Goal: Task Accomplishment & Management: Manage account settings

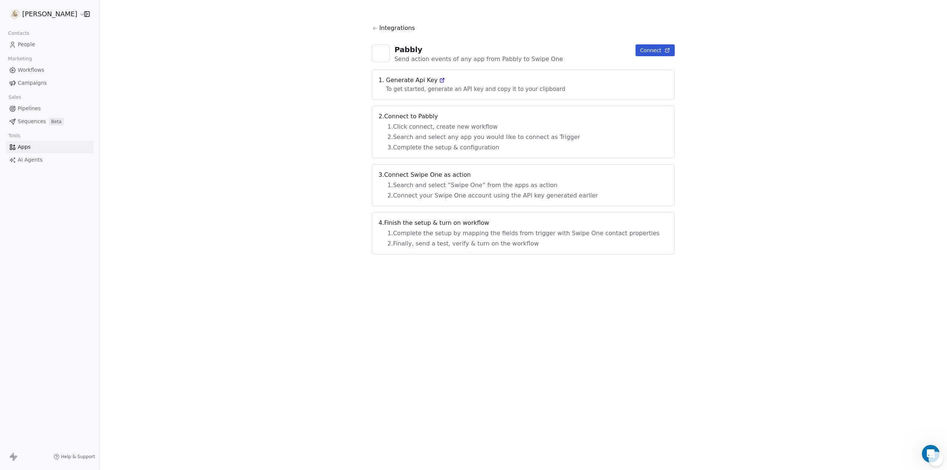
click at [641, 51] on button "Connect" at bounding box center [655, 50] width 39 height 12
click at [445, 81] on icon at bounding box center [442, 80] width 6 height 6
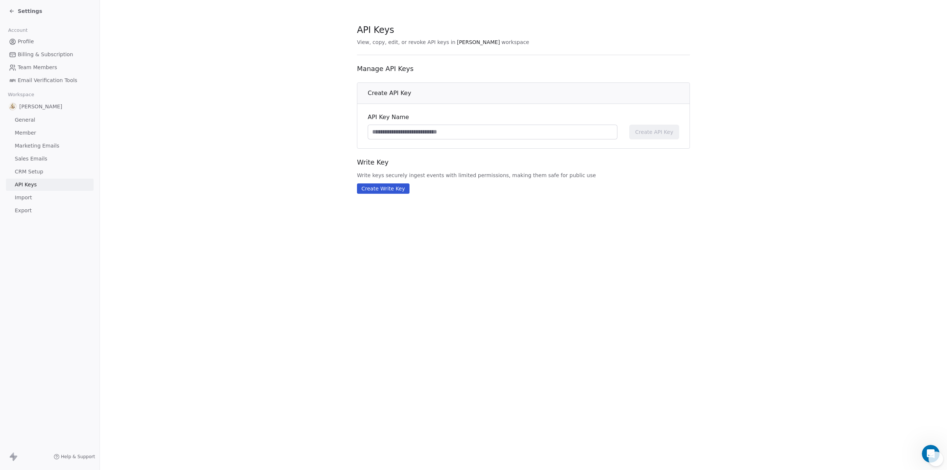
click at [454, 134] on input at bounding box center [492, 132] width 249 height 14
type input "**********"
click at [669, 133] on span "Create API Key" at bounding box center [654, 131] width 38 height 7
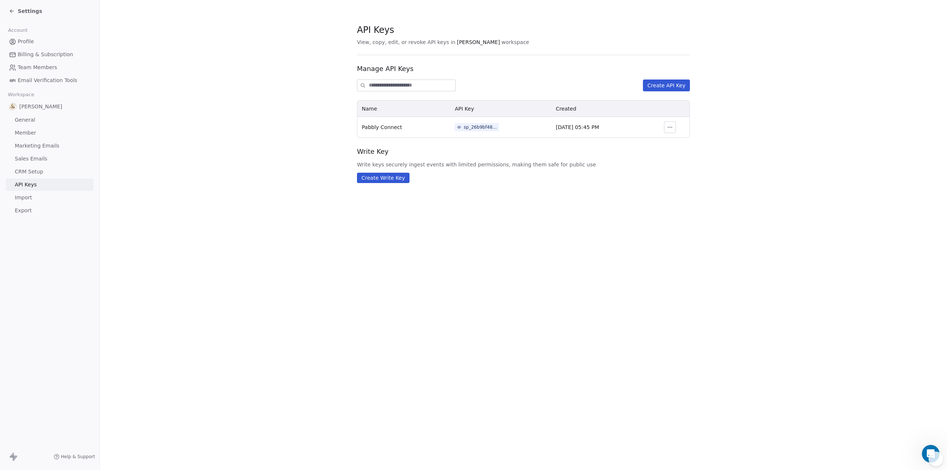
click at [670, 128] on icon "button" at bounding box center [670, 127] width 6 height 6
click at [471, 127] on div "sp_26b9bf4882974abf9dde4e39b83d6056" at bounding box center [480, 127] width 33 height 7
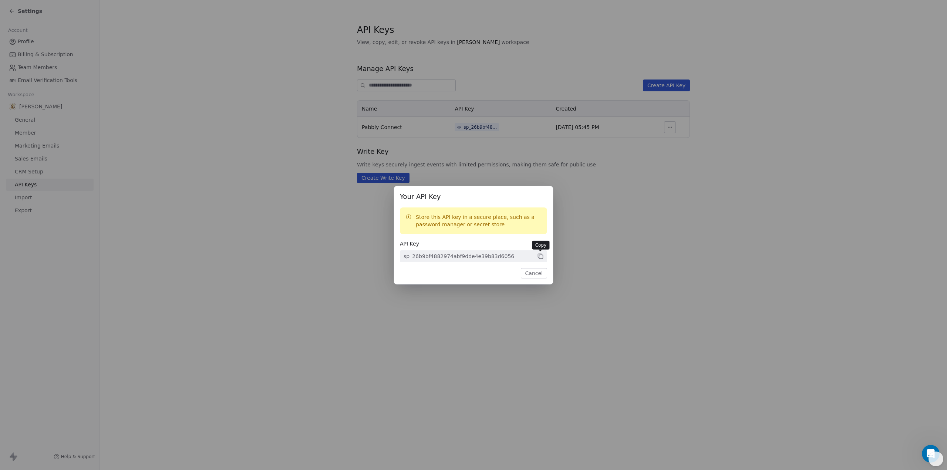
click at [540, 257] on icon at bounding box center [540, 256] width 7 height 7
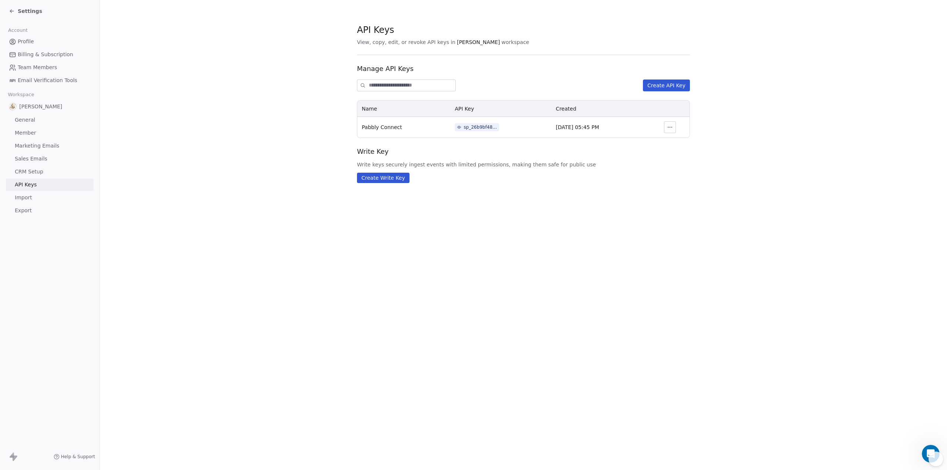
click at [674, 163] on div "Your API Key Store this API key in a secure place, such as a password manager o…" at bounding box center [473, 235] width 947 height 470
click at [17, 184] on span "API Keys" at bounding box center [26, 185] width 22 height 8
click at [20, 171] on span "CRM Setup" at bounding box center [29, 172] width 28 height 8
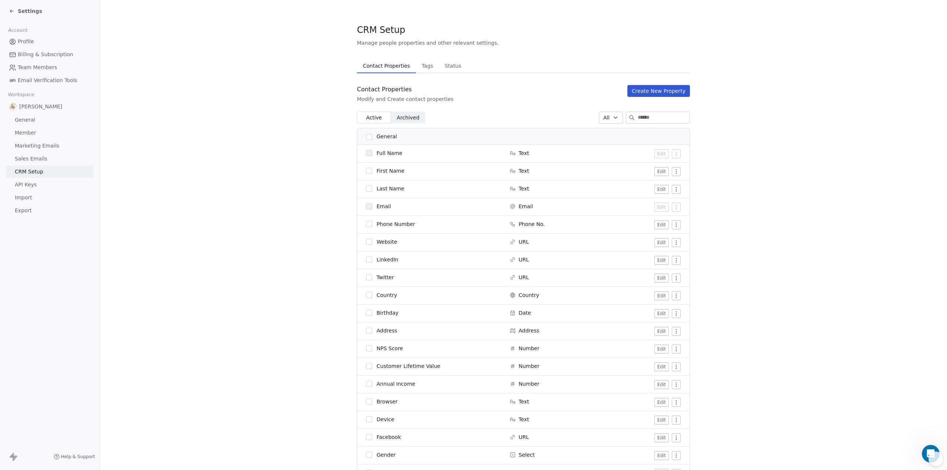
click at [24, 184] on span "API Keys" at bounding box center [26, 185] width 22 height 8
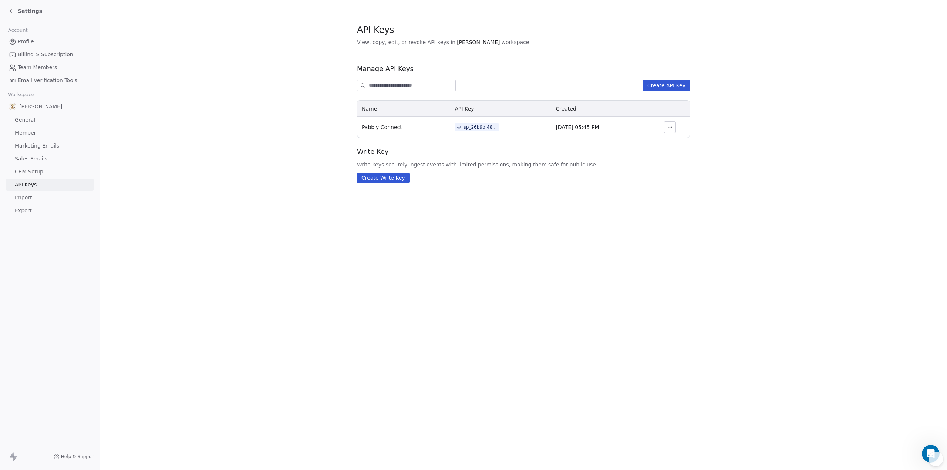
click at [31, 199] on link "Import" at bounding box center [50, 198] width 88 height 12
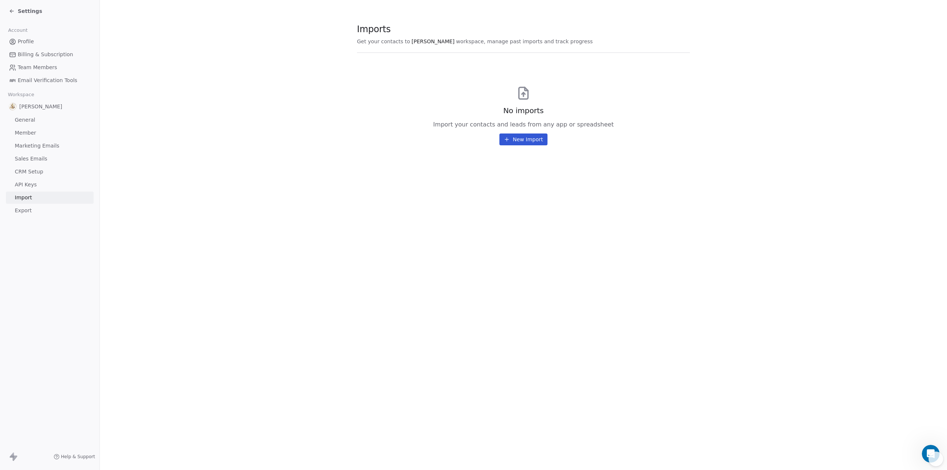
click at [27, 211] on span "Export" at bounding box center [23, 211] width 17 height 8
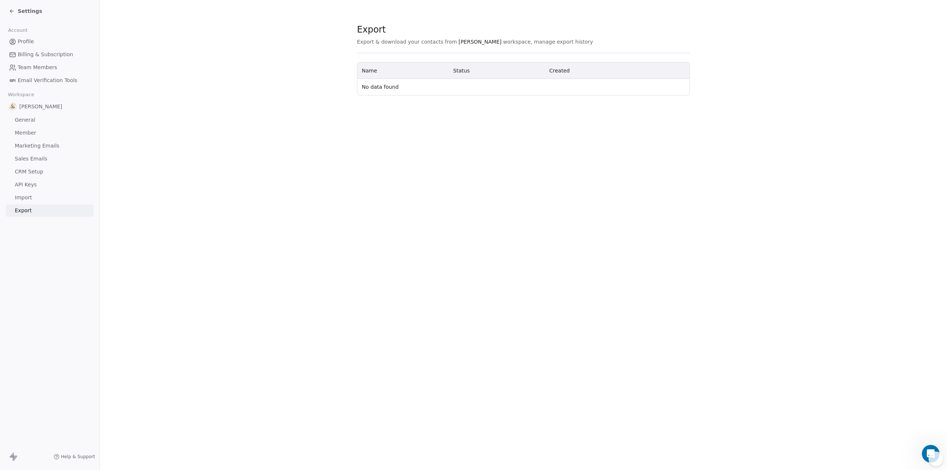
click at [20, 159] on span "Sales Emails" at bounding box center [31, 159] width 33 height 8
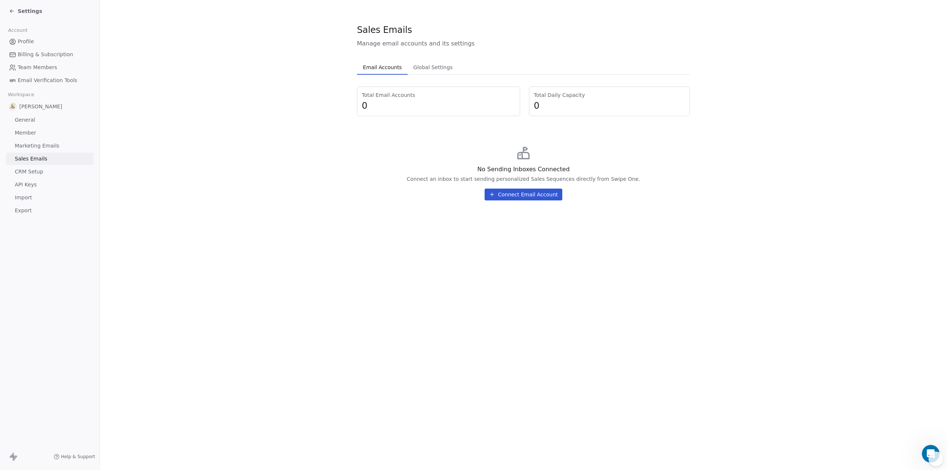
click at [17, 142] on span "Marketing Emails" at bounding box center [37, 146] width 44 height 8
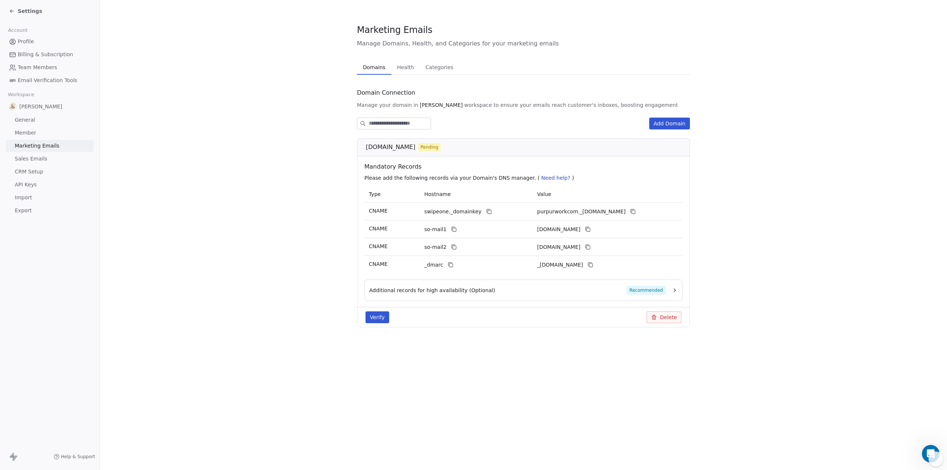
click at [17, 134] on span "Member" at bounding box center [25, 133] width 21 height 8
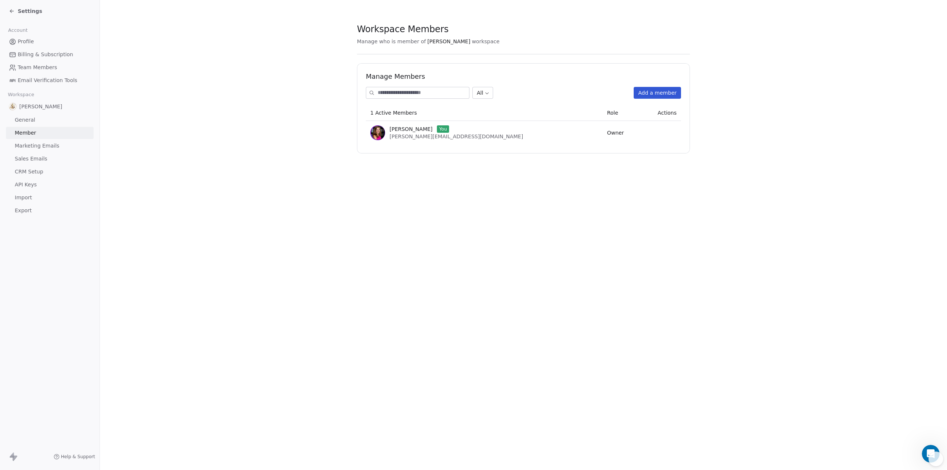
click at [17, 119] on span "General" at bounding box center [25, 120] width 20 height 8
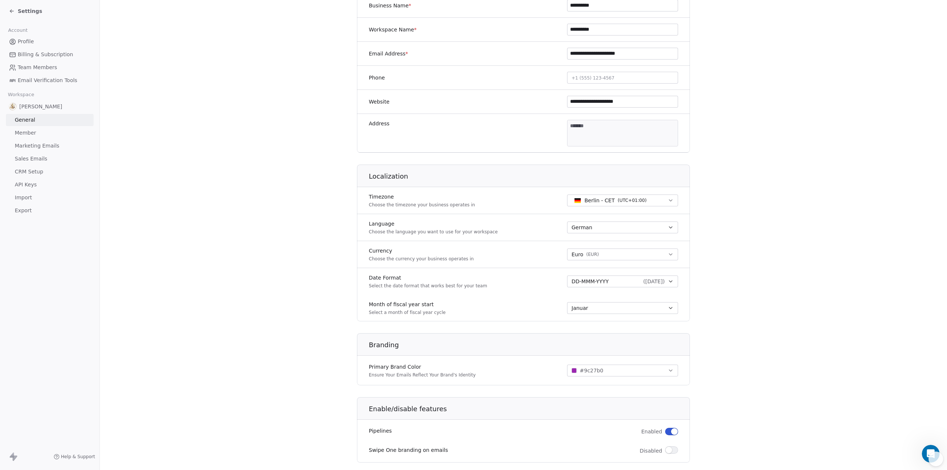
scroll to position [37, 0]
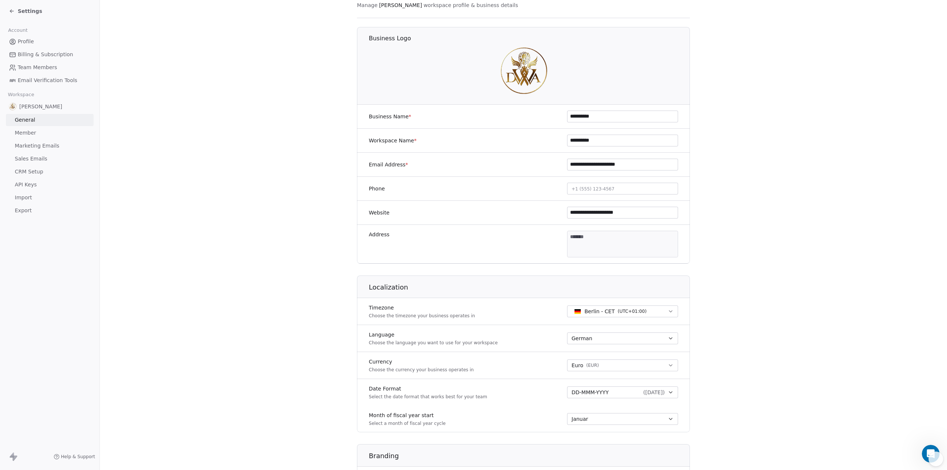
click at [24, 12] on span "Settings" at bounding box center [30, 10] width 24 height 7
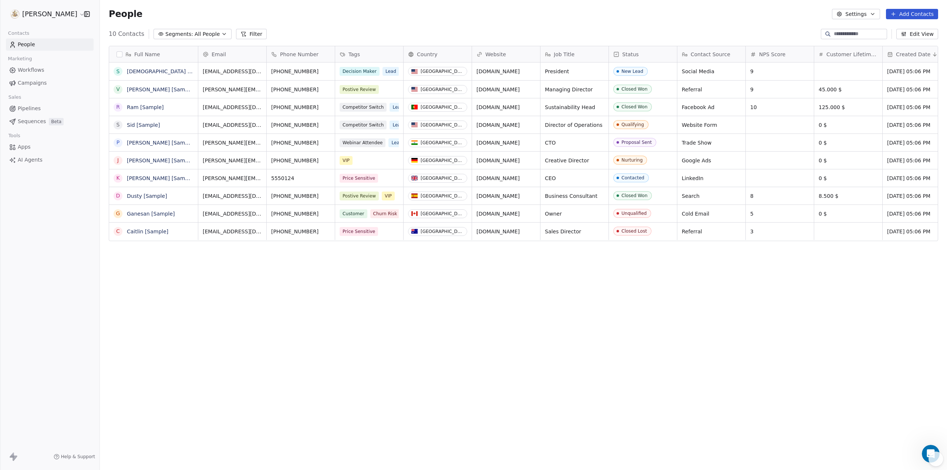
scroll to position [408, 841]
click at [21, 147] on span "Apps" at bounding box center [24, 147] width 13 height 8
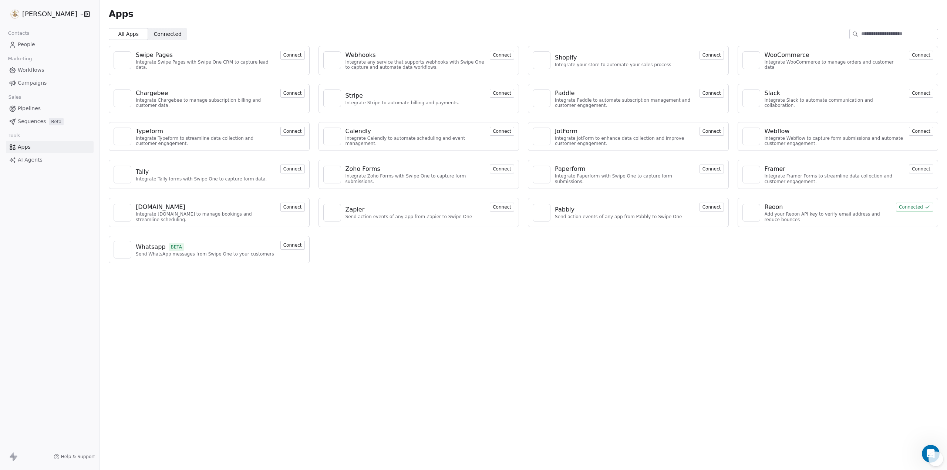
click at [707, 205] on button "Connect" at bounding box center [712, 207] width 24 height 9
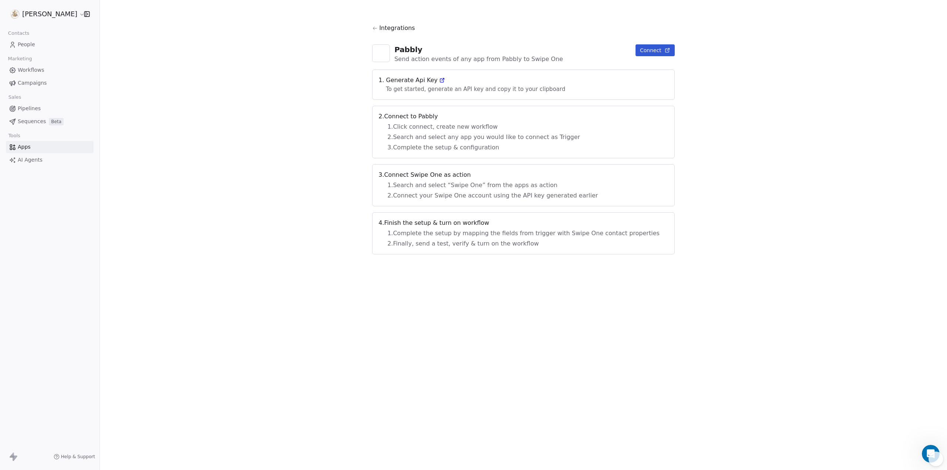
click at [646, 51] on button "Connect" at bounding box center [655, 50] width 39 height 12
click at [49, 146] on link "Apps" at bounding box center [50, 147] width 88 height 12
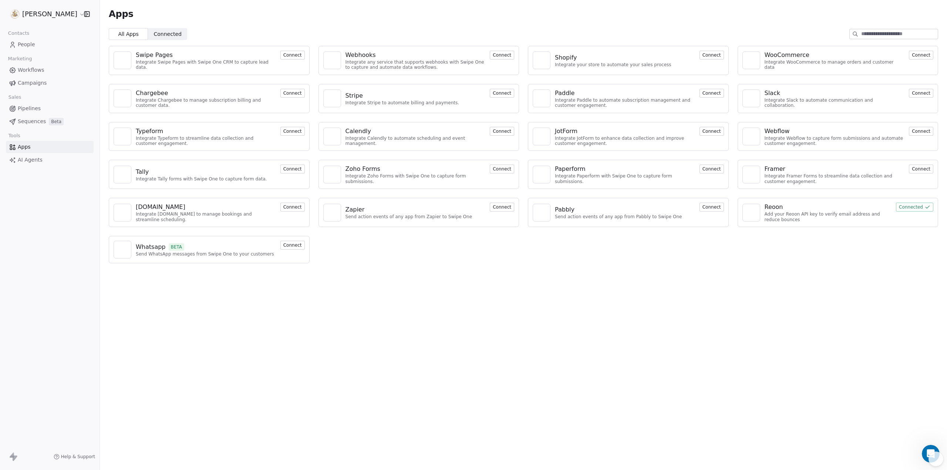
click at [709, 208] on button "Connect" at bounding box center [712, 207] width 24 height 9
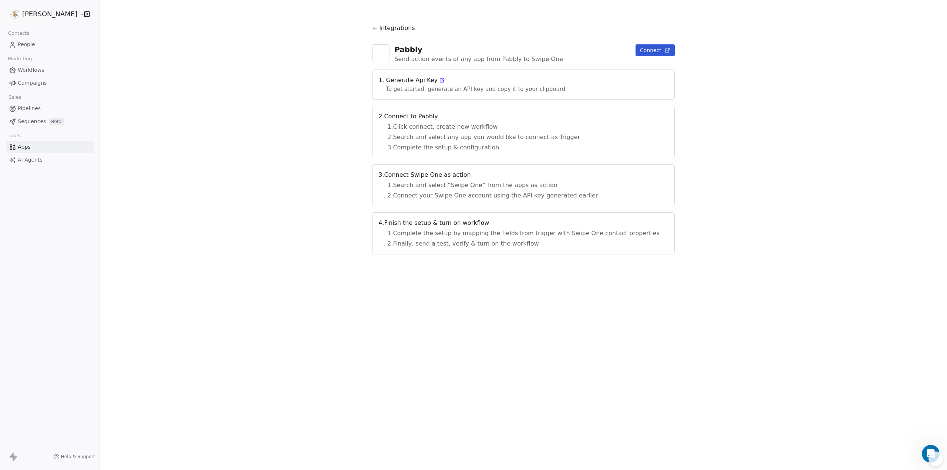
click at [445, 81] on icon at bounding box center [442, 80] width 6 height 6
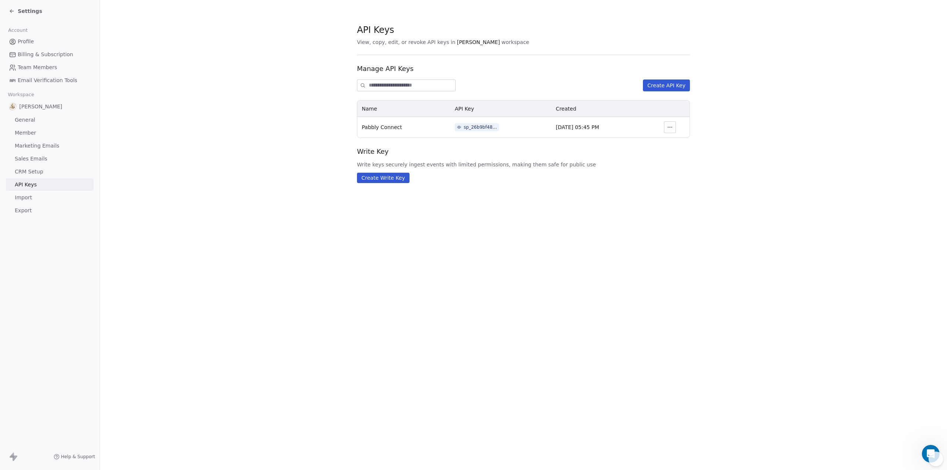
click at [468, 126] on div "sp_26b9bf4882974abf9dde4e39b83d6056" at bounding box center [480, 127] width 33 height 7
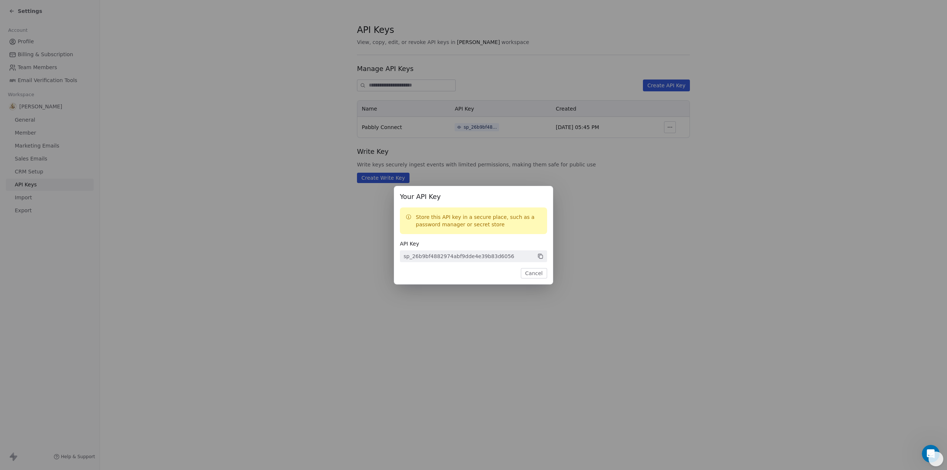
click at [671, 127] on div "Your API Key Store this API key in a secure place, such as a password manager o…" at bounding box center [473, 235] width 947 height 470
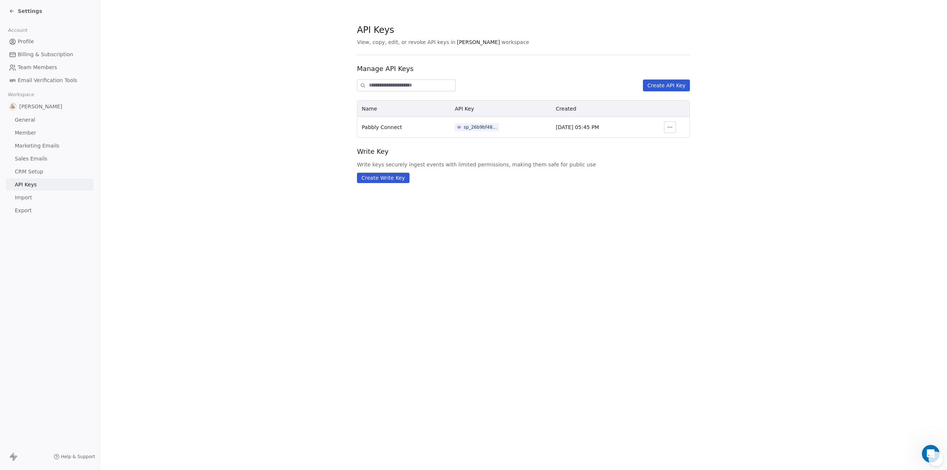
click at [669, 127] on icon "button" at bounding box center [670, 127] width 6 height 6
click at [633, 131] on td "[DATE] 05:45 PM" at bounding box center [600, 127] width 99 height 21
click at [468, 125] on div "sp_26b9bf4882974abf9dde4e39b83d6056" at bounding box center [480, 127] width 33 height 7
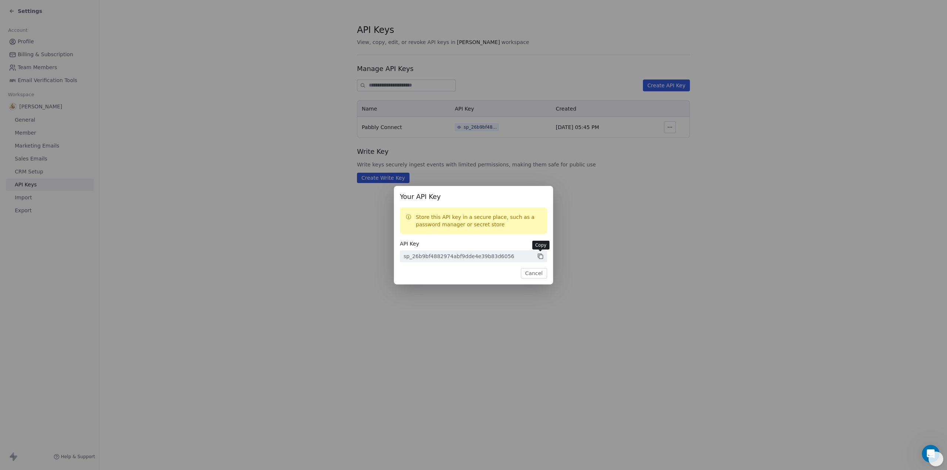
click at [542, 255] on icon at bounding box center [540, 256] width 7 height 7
